Goal: Navigation & Orientation: Find specific page/section

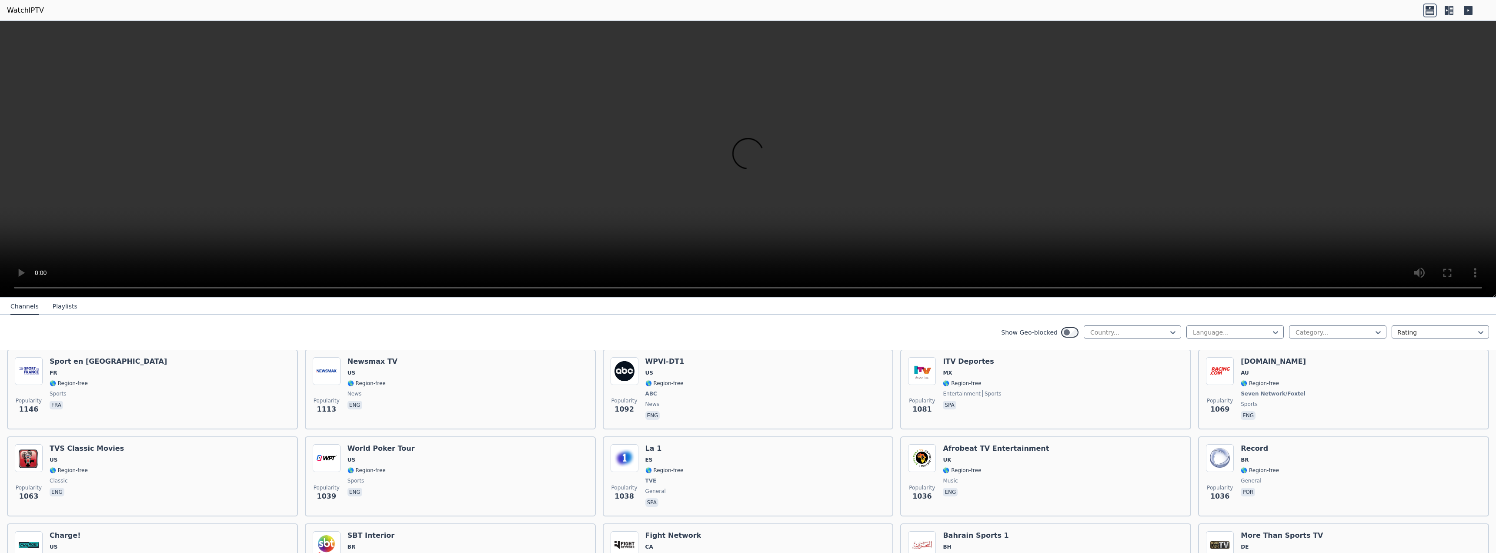
scroll to position [1131, 0]
click at [1169, 331] on icon at bounding box center [1173, 332] width 9 height 9
click at [1130, 427] on div "[GEOGRAPHIC_DATA]" at bounding box center [1132, 419] width 97 height 16
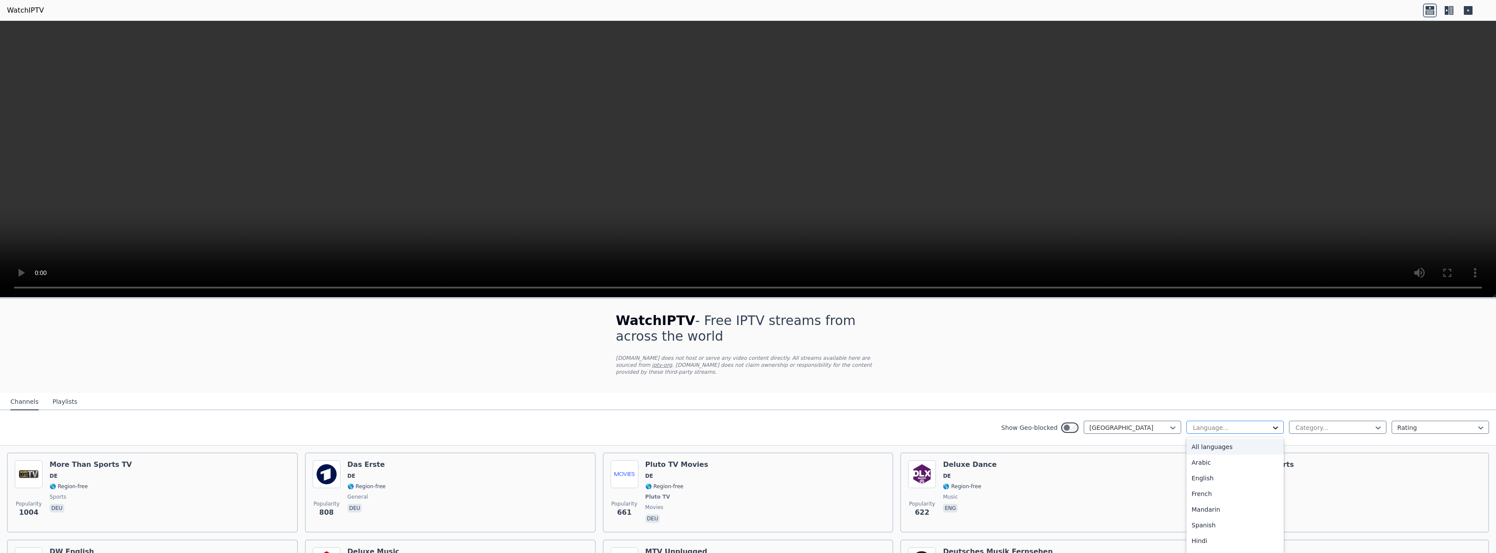
click at [1273, 426] on icon at bounding box center [1275, 427] width 5 height 3
click at [1239, 497] on div "German" at bounding box center [1235, 504] width 97 height 16
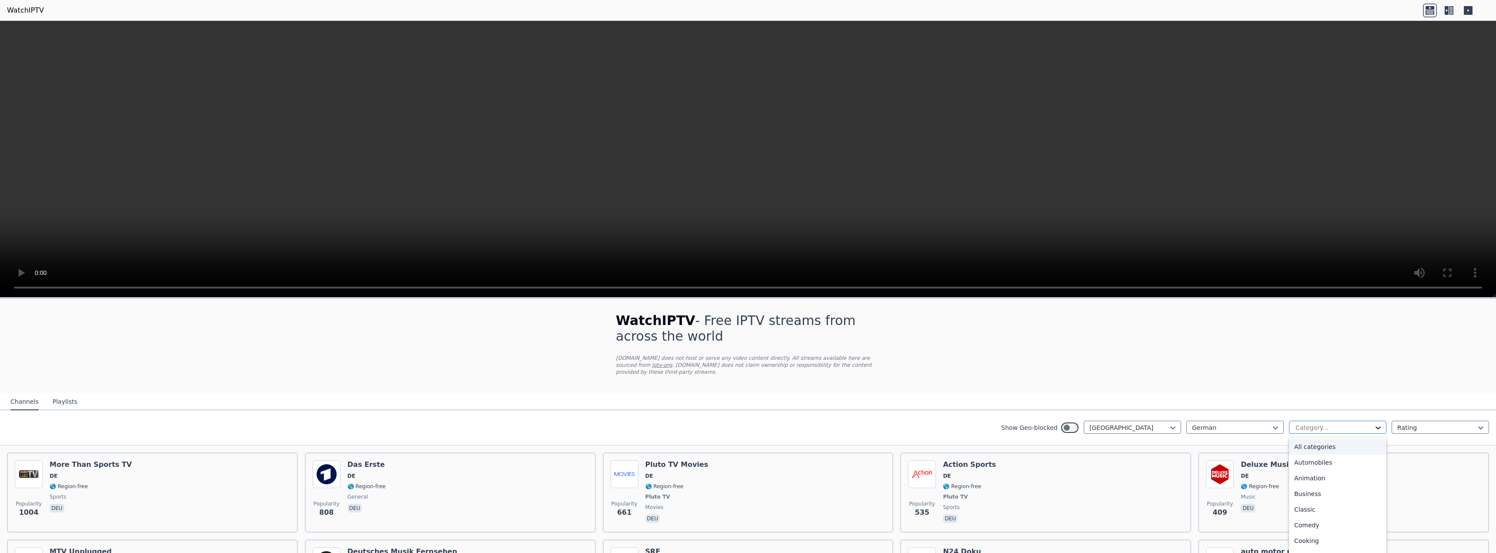
click at [1376, 426] on icon at bounding box center [1378, 427] width 5 height 3
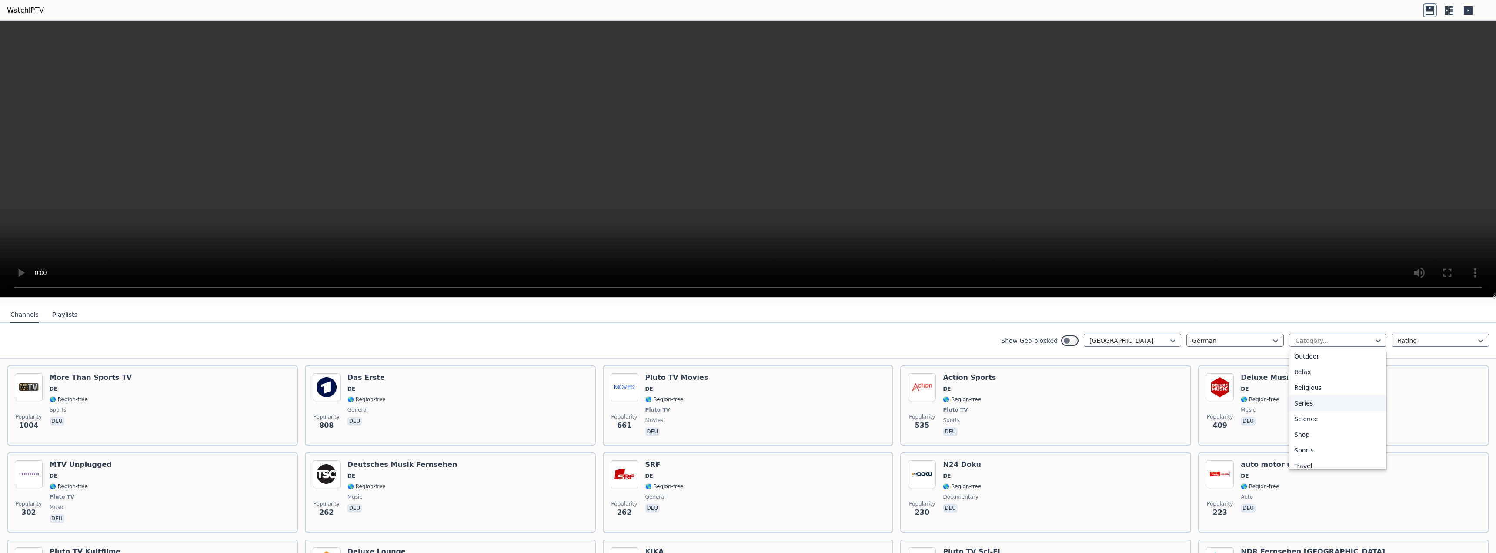
scroll to position [304, 0]
click at [1352, 423] on div "Sports" at bounding box center [1337, 431] width 97 height 16
